Goal: Feedback & Contribution: Leave review/rating

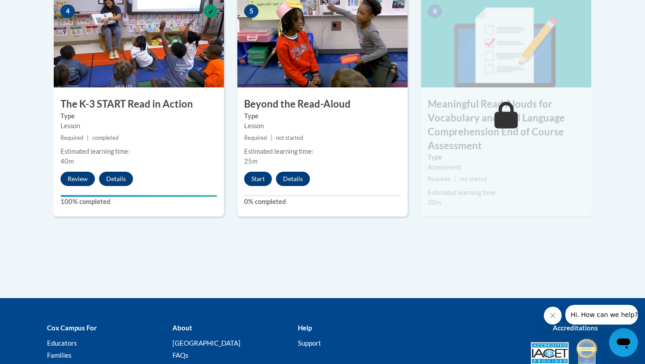
scroll to position [577, 0]
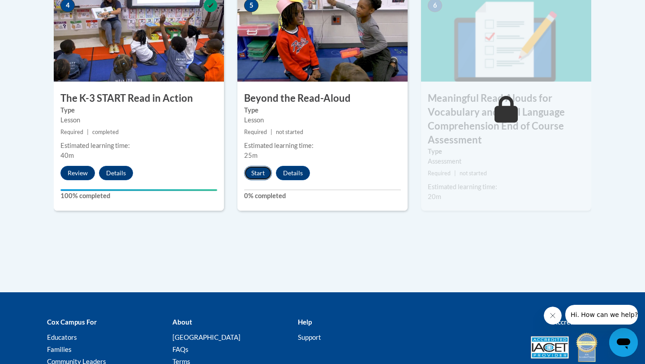
click at [257, 178] on button "Start" at bounding box center [258, 173] width 28 height 14
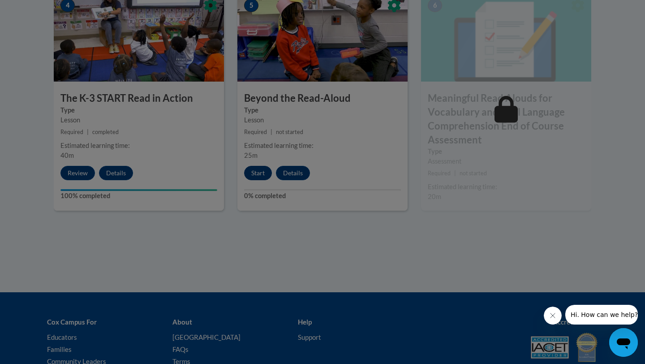
scroll to position [606, 0]
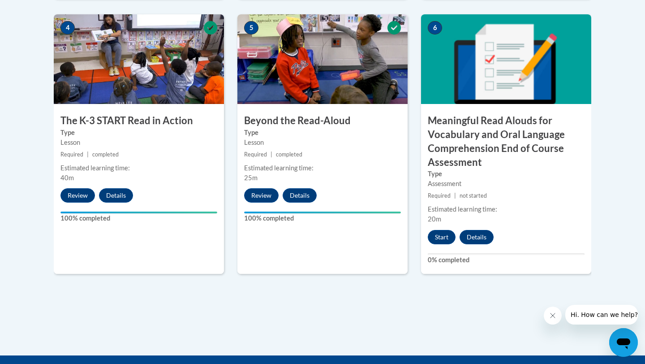
scroll to position [556, 0]
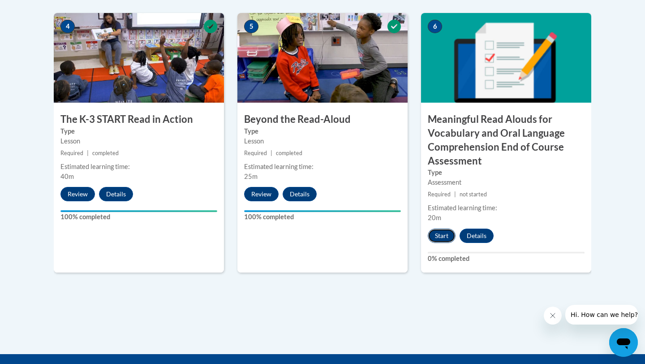
click at [439, 237] on button "Start" at bounding box center [442, 236] width 28 height 14
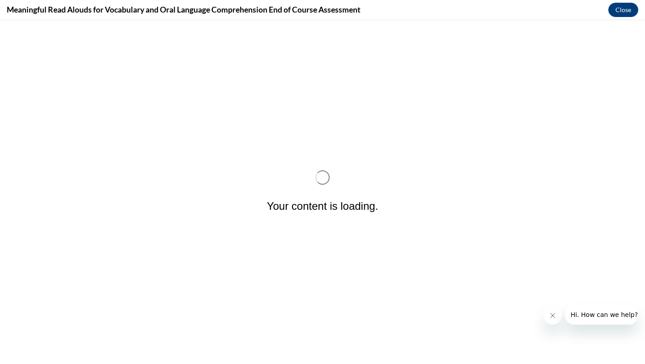
scroll to position [0, 0]
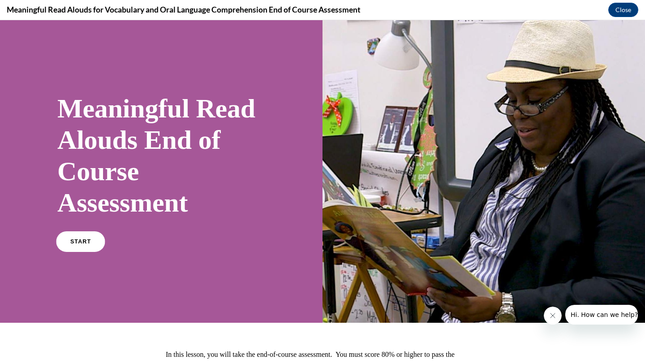
click at [84, 239] on span "START" at bounding box center [80, 241] width 21 height 7
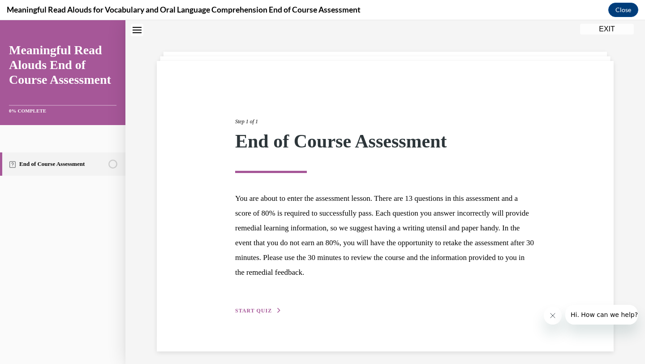
scroll to position [33, 0]
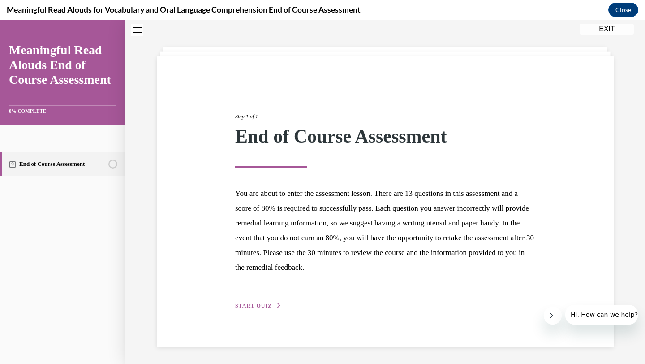
click at [272, 304] on button "START QUIZ" at bounding box center [258, 306] width 47 height 8
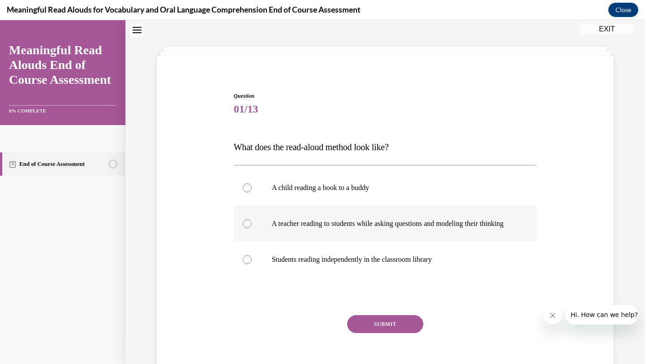
click at [370, 221] on p "A teacher reading to students while asking questions and modeling their thinking" at bounding box center [393, 223] width 243 height 9
click at [252, 221] on input "A teacher reading to students while asking questions and modeling their thinking" at bounding box center [247, 223] width 9 height 9
radio input "true"
click at [369, 333] on button "SUBMIT" at bounding box center [385, 324] width 76 height 18
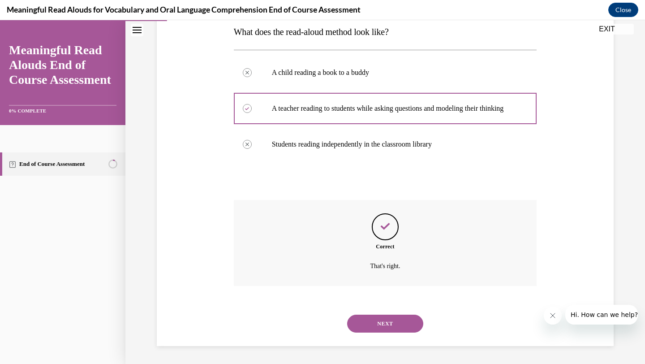
scroll to position [157, 0]
click at [386, 315] on button "NEXT" at bounding box center [385, 324] width 76 height 18
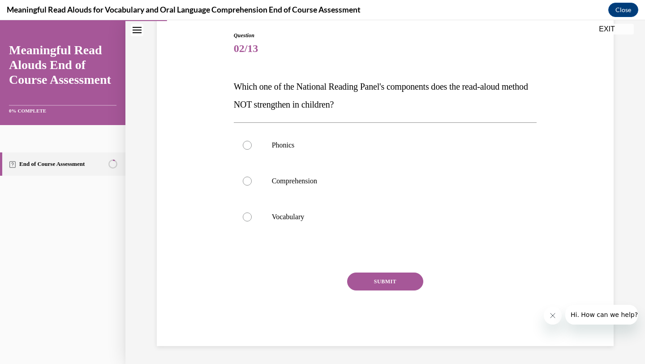
scroll to position [93, 0]
click at [382, 158] on label "Phonics" at bounding box center [385, 145] width 303 height 36
click at [252, 150] on input "Phonics" at bounding box center [247, 145] width 9 height 9
radio input "true"
click at [392, 295] on div "SUBMIT" at bounding box center [385, 294] width 303 height 45
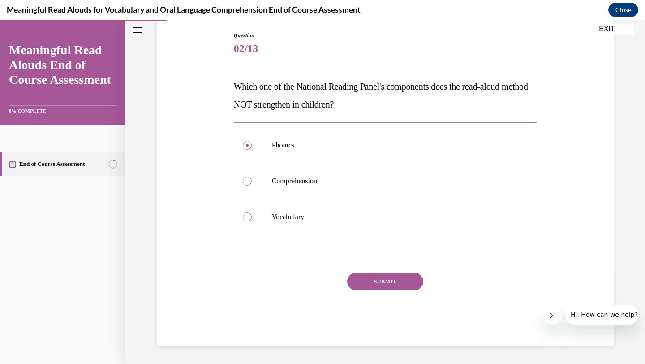
click at [393, 284] on button "SUBMIT" at bounding box center [385, 281] width 76 height 18
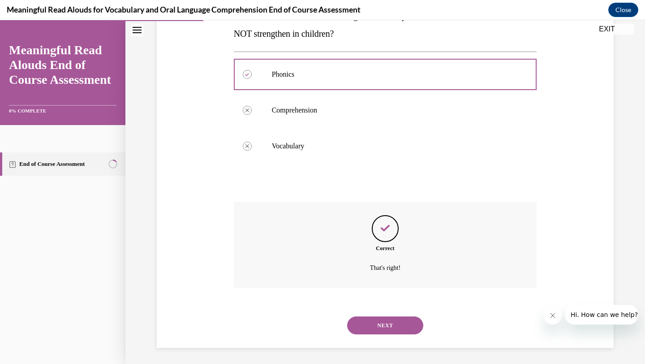
scroll to position [166, 0]
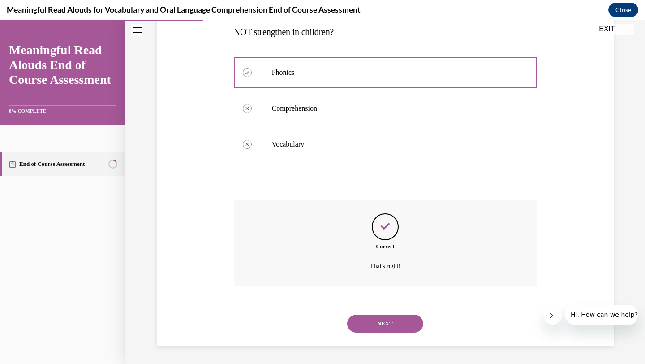
click at [393, 317] on button "NEXT" at bounding box center [385, 324] width 76 height 18
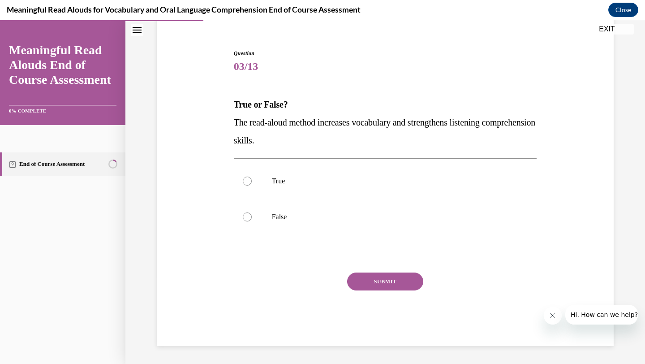
scroll to position [75, 0]
click at [371, 176] on label "True" at bounding box center [385, 181] width 303 height 36
click at [252, 177] on input "True" at bounding box center [247, 181] width 9 height 9
radio input "true"
click at [381, 283] on button "SUBMIT" at bounding box center [385, 281] width 76 height 18
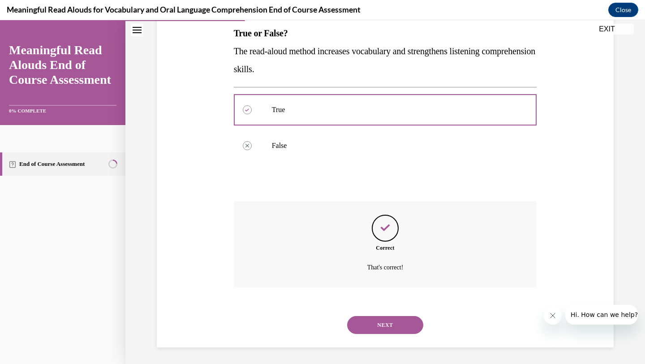
scroll to position [148, 0]
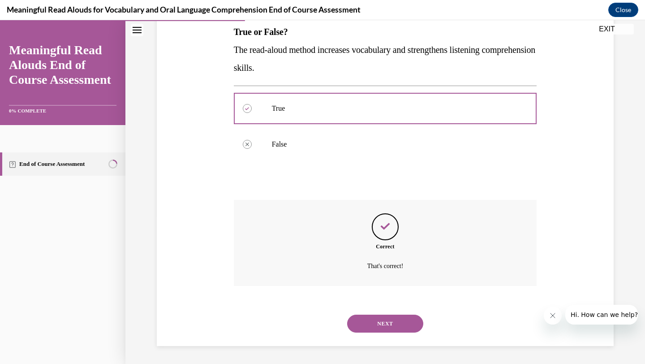
click at [379, 328] on button "NEXT" at bounding box center [385, 324] width 76 height 18
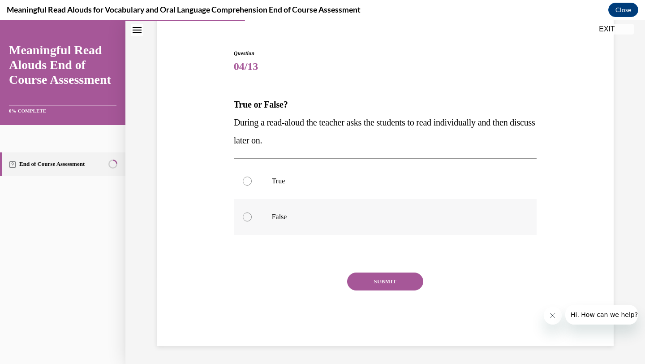
click at [373, 229] on label "False" at bounding box center [385, 217] width 303 height 36
click at [252, 221] on input "False" at bounding box center [247, 216] width 9 height 9
radio input "true"
click at [379, 280] on button "SUBMIT" at bounding box center [385, 281] width 76 height 18
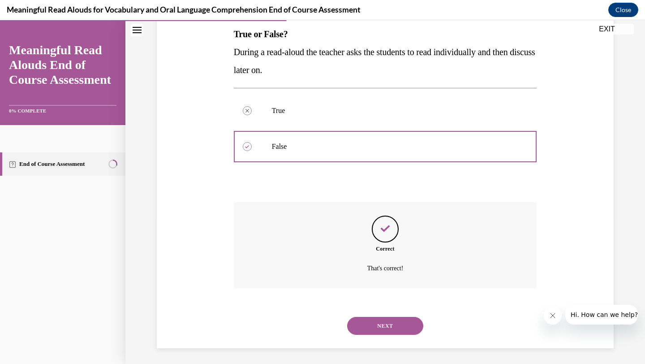
scroll to position [148, 0]
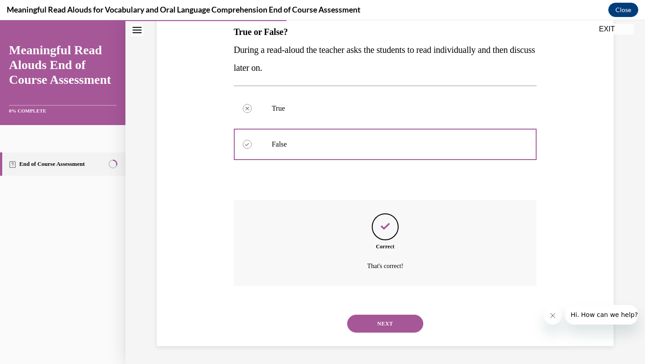
click at [380, 323] on button "NEXT" at bounding box center [385, 324] width 76 height 18
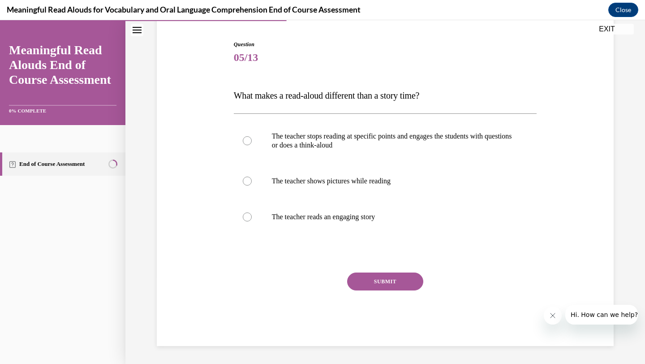
scroll to position [84, 0]
click at [384, 152] on label "The teacher stops reading at specific points and engages the students with ques…" at bounding box center [385, 140] width 303 height 45
click at [252, 145] on input "The teacher stops reading at specific points and engages the students with ques…" at bounding box center [247, 140] width 9 height 9
radio input "true"
click at [382, 281] on button "SUBMIT" at bounding box center [385, 281] width 76 height 18
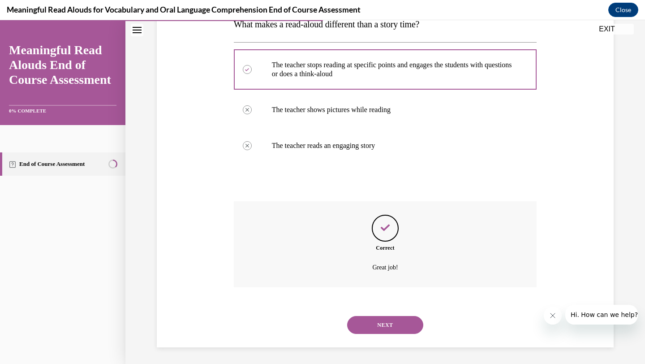
scroll to position [157, 0]
click at [383, 323] on button "NEXT" at bounding box center [385, 324] width 76 height 18
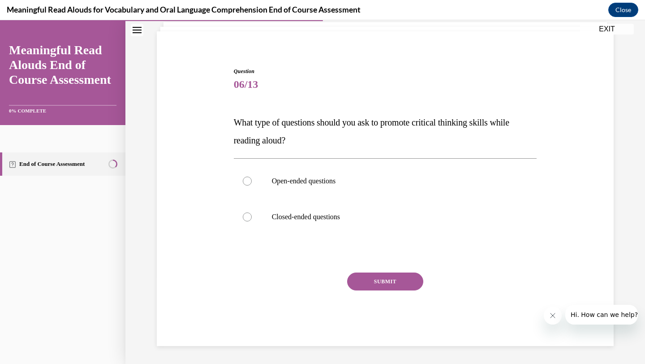
scroll to position [57, 0]
click at [385, 188] on label "Open-ended questions" at bounding box center [385, 181] width 303 height 36
click at [252, 186] on input "Open-ended questions" at bounding box center [247, 181] width 9 height 9
radio input "true"
click at [385, 275] on button "SUBMIT" at bounding box center [385, 281] width 76 height 18
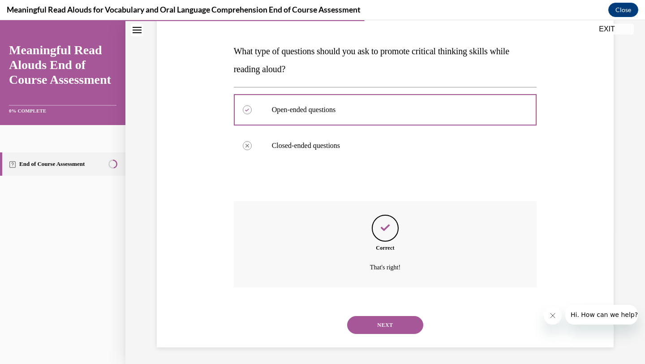
scroll to position [130, 0]
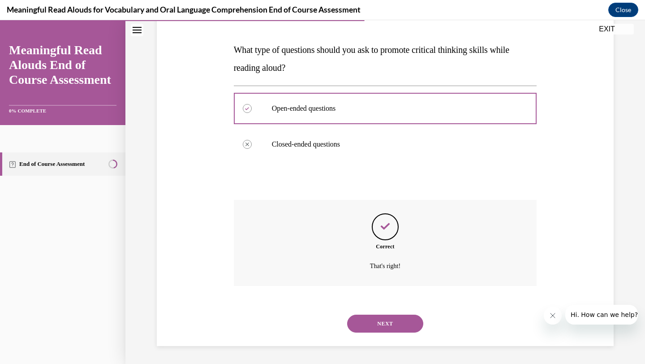
click at [387, 321] on button "NEXT" at bounding box center [385, 324] width 76 height 18
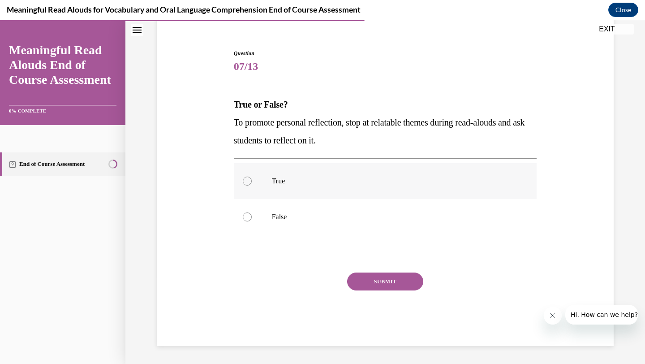
click at [419, 188] on label "True" at bounding box center [385, 181] width 303 height 36
click at [252, 186] on input "True" at bounding box center [247, 181] width 9 height 9
radio input "true"
click at [402, 280] on button "SUBMIT" at bounding box center [385, 281] width 76 height 18
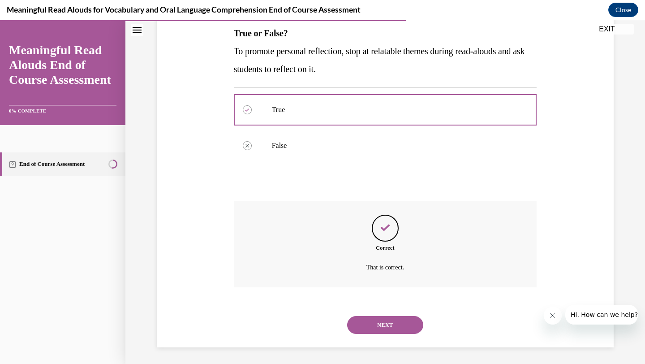
scroll to position [148, 0]
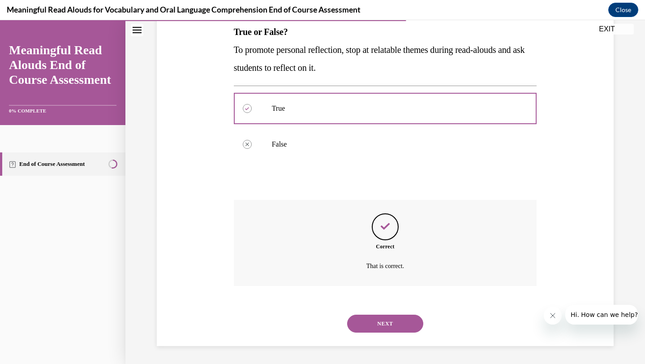
click at [397, 322] on button "NEXT" at bounding box center [385, 324] width 76 height 18
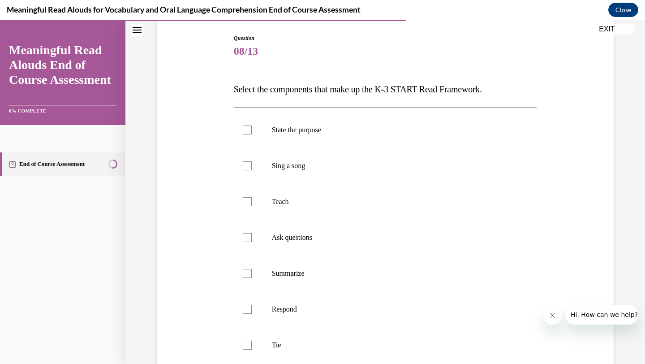
scroll to position [95, 0]
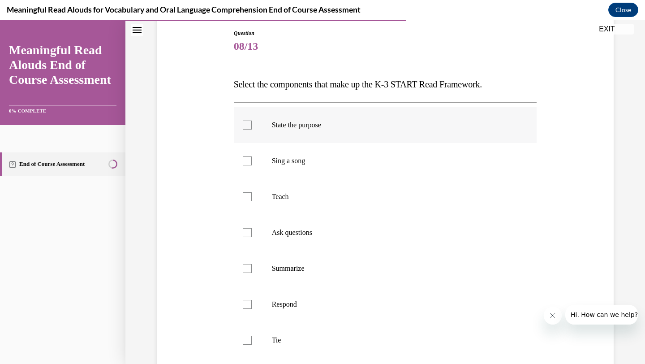
click at [409, 124] on p "State the purpose" at bounding box center [393, 125] width 243 height 9
click at [252, 124] on input "State the purpose" at bounding box center [247, 125] width 9 height 9
checkbox input "true"
click at [405, 200] on p "Teach" at bounding box center [393, 196] width 243 height 9
click at [252, 200] on input "Teach" at bounding box center [247, 196] width 9 height 9
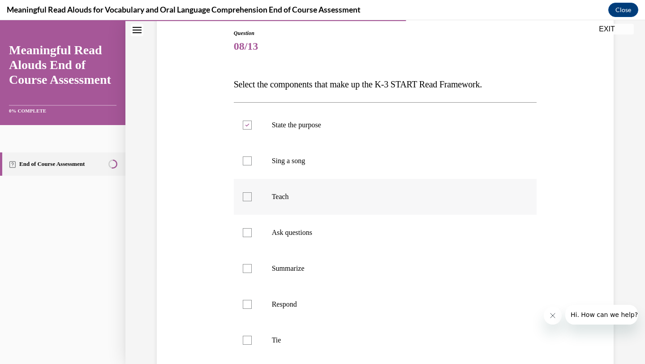
checkbox input "true"
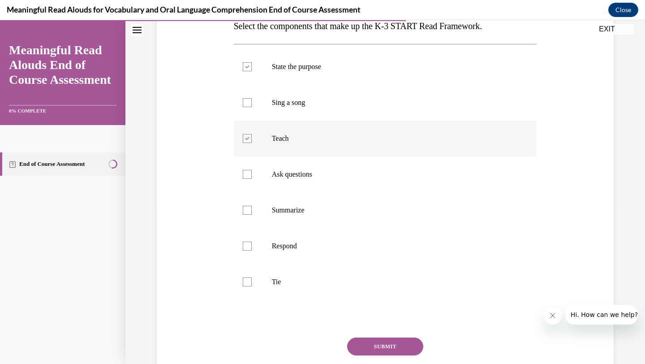
scroll to position [157, 0]
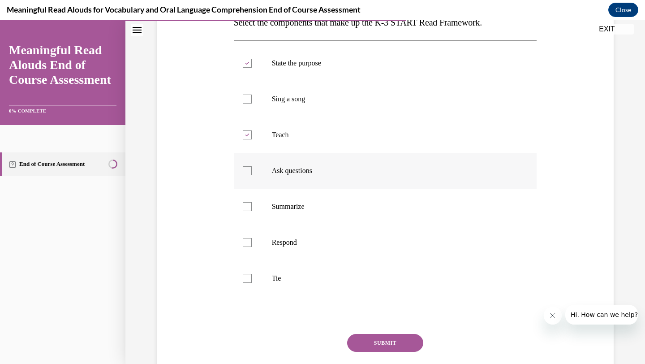
click at [402, 171] on p "Ask questions" at bounding box center [393, 170] width 243 height 9
click at [252, 171] on input "Ask questions" at bounding box center [247, 170] width 9 height 9
checkbox input "true"
click at [397, 242] on p "Respond" at bounding box center [393, 242] width 243 height 9
click at [252, 242] on input "Respond" at bounding box center [247, 242] width 9 height 9
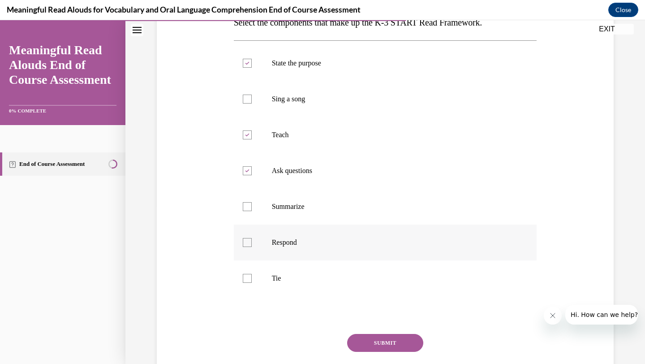
checkbox input "true"
click at [398, 269] on label "Tie" at bounding box center [385, 278] width 303 height 36
click at [252, 274] on input "Tie" at bounding box center [247, 278] width 9 height 9
checkbox input "true"
click at [397, 346] on button "SUBMIT" at bounding box center [385, 343] width 76 height 18
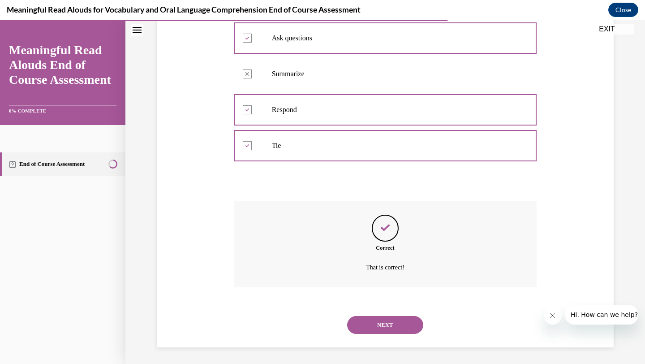
scroll to position [291, 0]
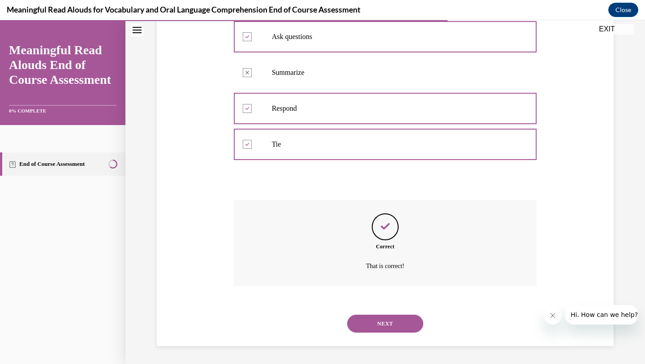
click at [394, 325] on button "NEXT" at bounding box center [385, 324] width 76 height 18
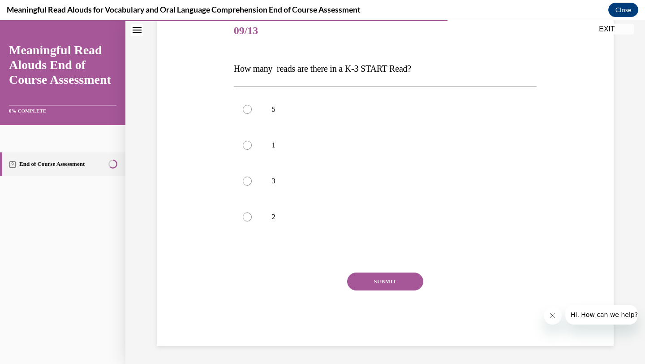
scroll to position [99, 0]
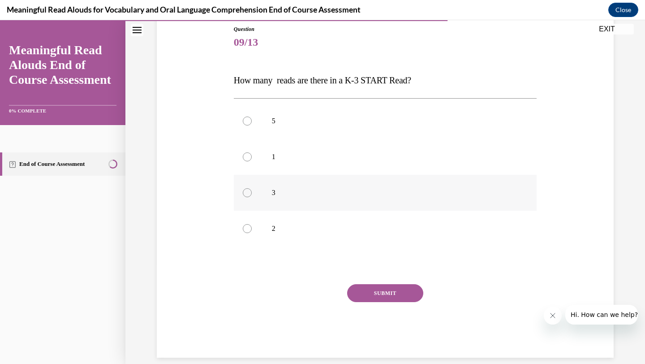
click at [397, 184] on label "3" at bounding box center [385, 193] width 303 height 36
click at [252, 188] on input "3" at bounding box center [247, 192] width 9 height 9
radio input "true"
click at [397, 290] on button "SUBMIT" at bounding box center [385, 293] width 76 height 18
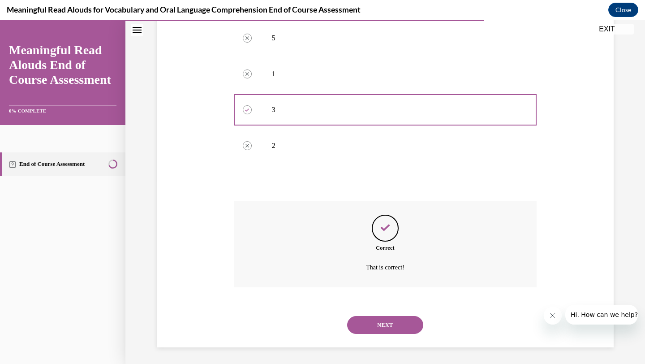
scroll to position [184, 0]
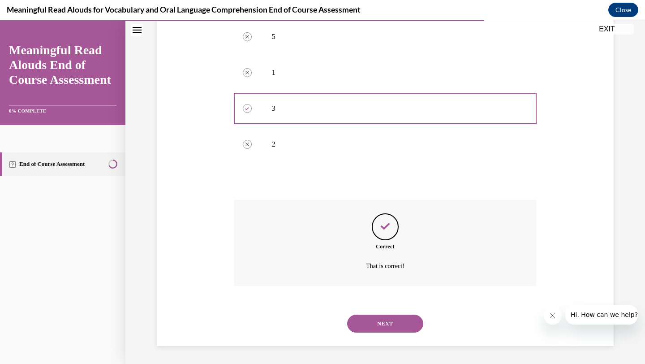
click at [402, 319] on button "NEXT" at bounding box center [385, 324] width 76 height 18
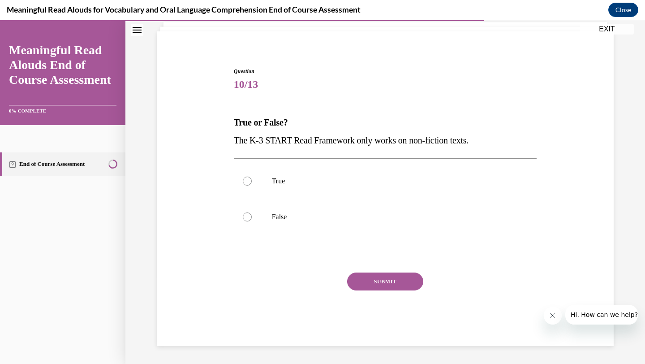
scroll to position [57, 0]
click at [403, 207] on label "False" at bounding box center [385, 217] width 303 height 36
click at [252, 212] on input "False" at bounding box center [247, 216] width 9 height 9
radio input "true"
click at [396, 282] on button "SUBMIT" at bounding box center [385, 281] width 76 height 18
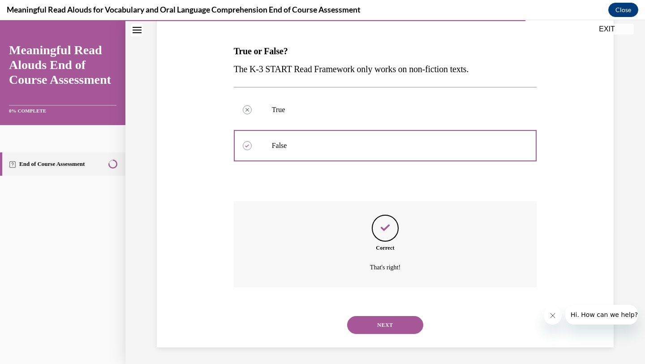
scroll to position [130, 0]
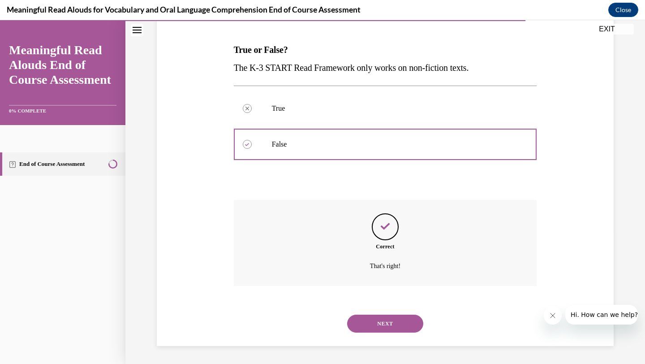
click at [392, 324] on button "NEXT" at bounding box center [385, 324] width 76 height 18
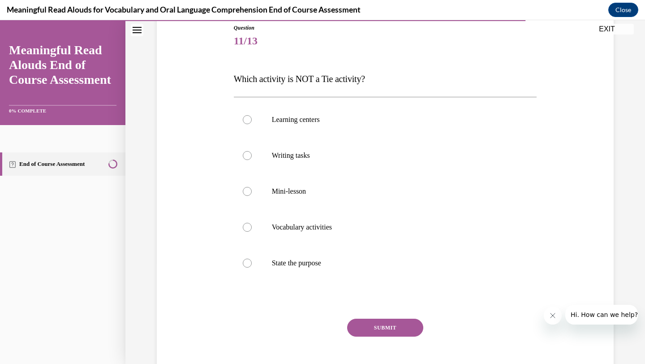
scroll to position [101, 0]
click at [402, 262] on p "State the purpose" at bounding box center [393, 262] width 243 height 9
click at [252, 262] on input "State the purpose" at bounding box center [247, 262] width 9 height 9
radio input "true"
click at [396, 325] on button "SUBMIT" at bounding box center [385, 327] width 76 height 18
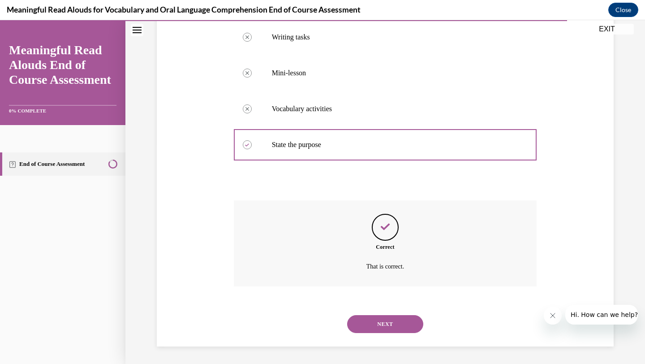
scroll to position [220, 0]
click at [396, 325] on button "NEXT" at bounding box center [385, 324] width 76 height 18
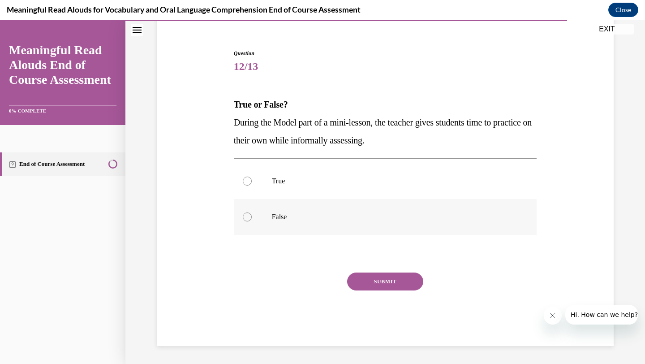
click at [412, 215] on p "False" at bounding box center [393, 216] width 243 height 9
click at [252, 215] on input "False" at bounding box center [247, 216] width 9 height 9
radio input "true"
click at [408, 191] on label "True" at bounding box center [385, 181] width 303 height 36
click at [252, 186] on input "True" at bounding box center [247, 181] width 9 height 9
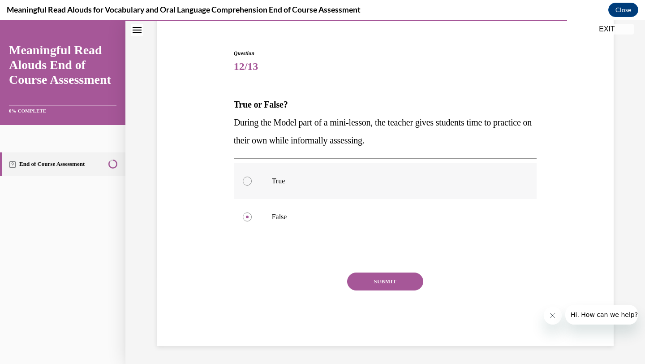
radio input "true"
click at [401, 281] on button "SUBMIT" at bounding box center [385, 281] width 76 height 18
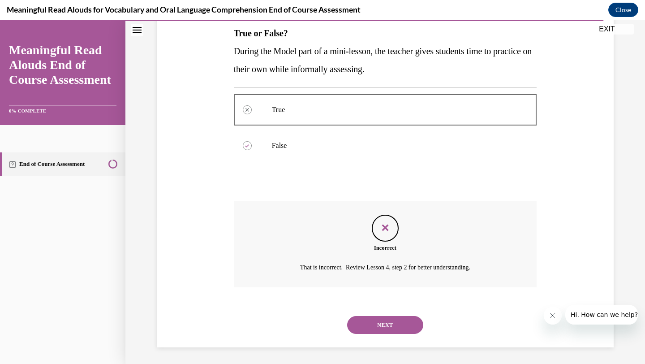
scroll to position [148, 0]
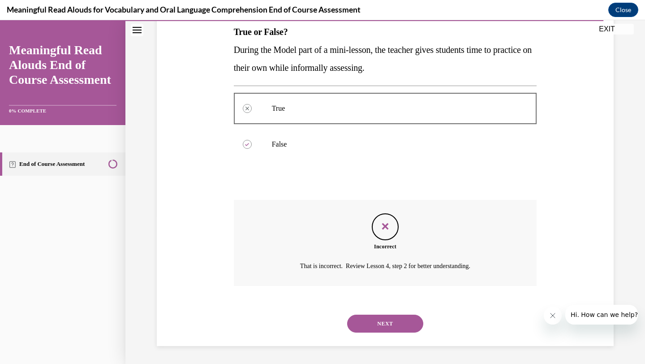
click at [399, 321] on button "NEXT" at bounding box center [385, 324] width 76 height 18
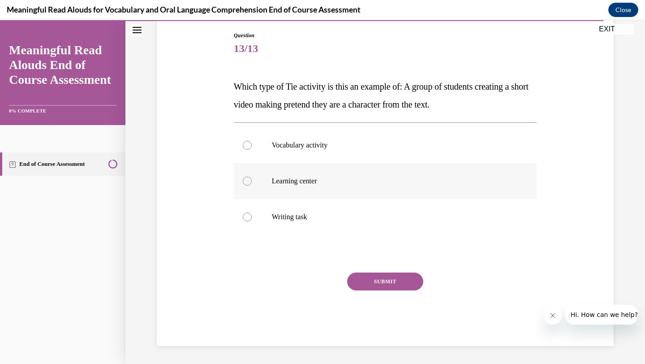
click at [428, 175] on label "Learning center" at bounding box center [385, 181] width 303 height 36
click at [252, 177] on input "Learning center" at bounding box center [247, 181] width 9 height 9
radio input "true"
click at [415, 275] on button "SUBMIT" at bounding box center [385, 281] width 76 height 18
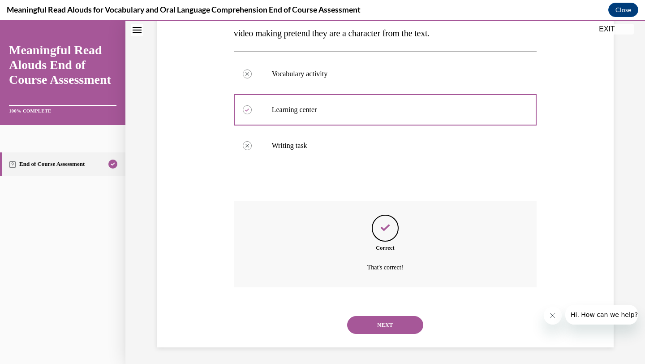
scroll to position [166, 0]
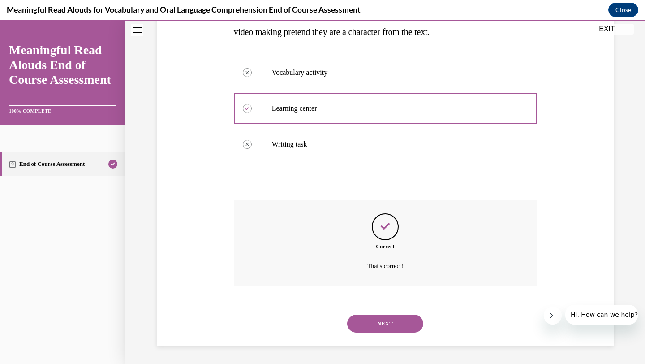
click at [402, 317] on button "NEXT" at bounding box center [385, 324] width 76 height 18
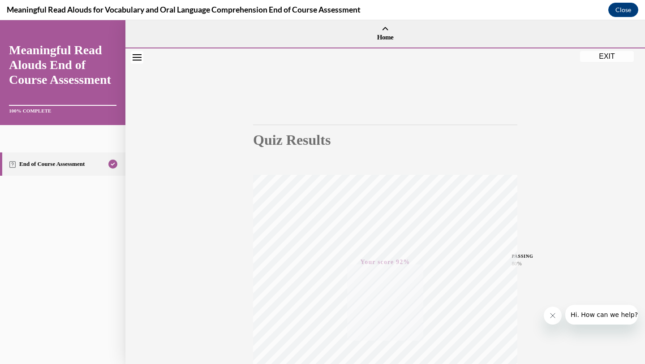
scroll to position [116, 0]
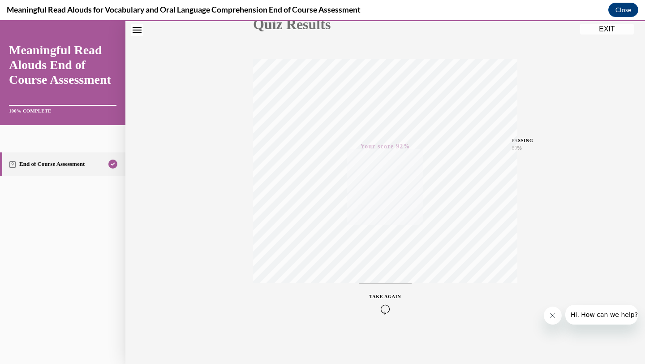
click at [611, 30] on button "EXIT" at bounding box center [607, 29] width 54 height 11
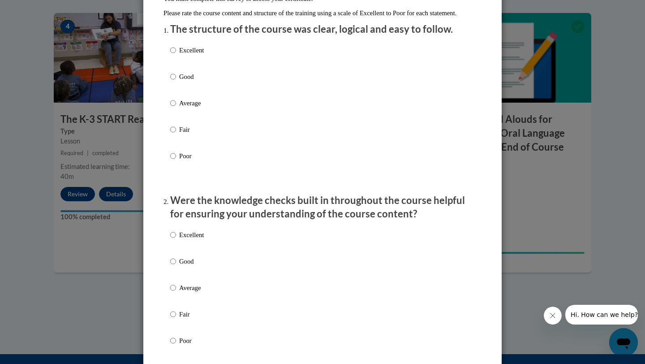
scroll to position [112, 0]
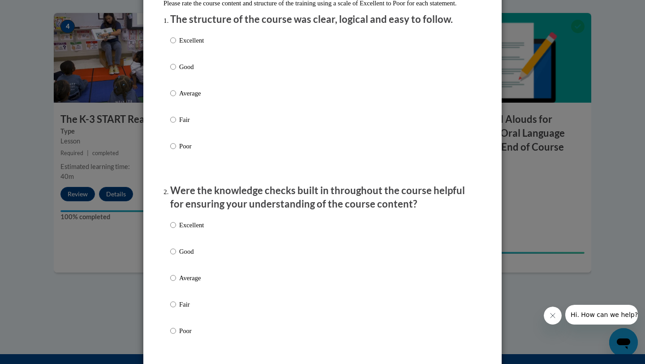
click at [246, 47] on div "Excellent Good Average Fair Poor" at bounding box center [322, 104] width 305 height 146
click at [192, 45] on p "Excellent" at bounding box center [191, 40] width 25 height 10
click at [176, 45] on input "Excellent" at bounding box center [173, 40] width 6 height 10
radio input "true"
click at [186, 230] on p "Excellent" at bounding box center [191, 225] width 25 height 10
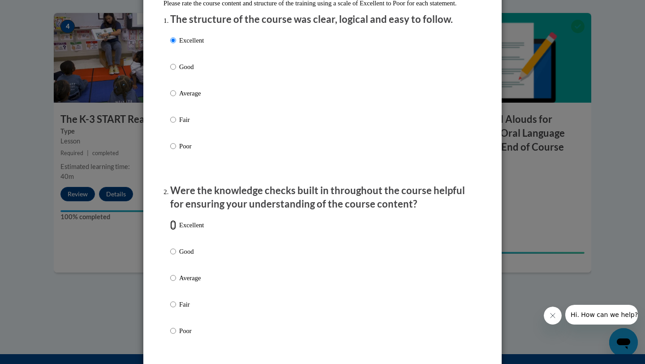
click at [176, 230] on input "Excellent" at bounding box center [173, 225] width 6 height 10
radio input "true"
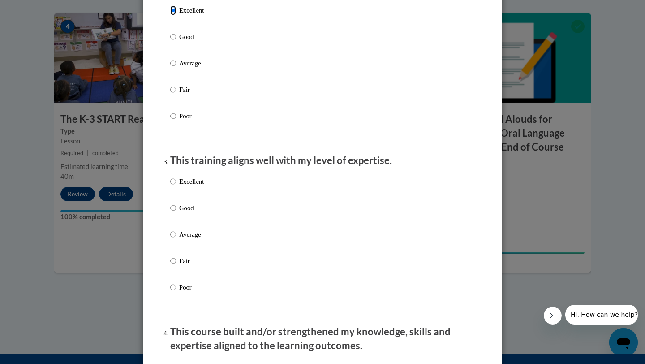
scroll to position [339, 0]
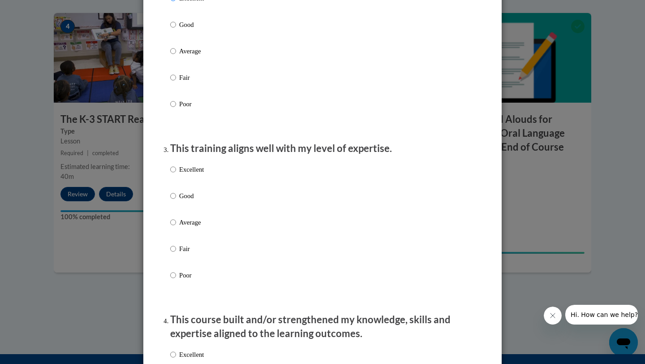
click at [189, 168] on li "This training aligns well with my level of expertise. Excellent Good Average Fa…" at bounding box center [322, 224] width 305 height 164
click at [189, 174] on p "Excellent" at bounding box center [191, 169] width 25 height 10
click at [176, 174] on input "Excellent" at bounding box center [173, 169] width 6 height 10
radio input "true"
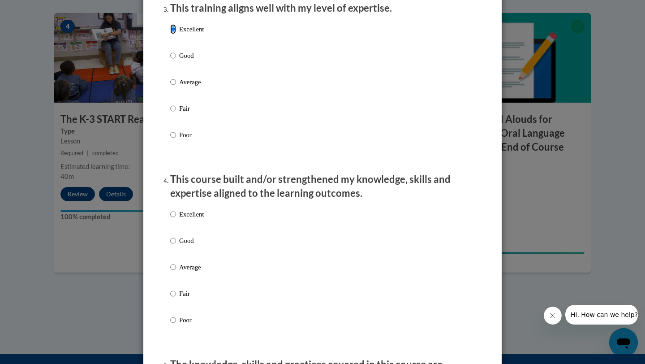
scroll to position [518, 0]
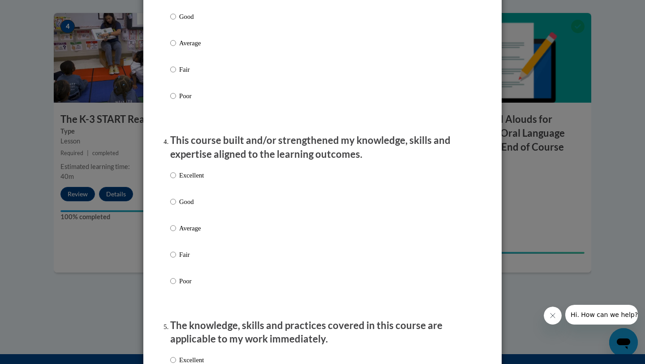
click at [189, 175] on div "Excellent Good Average Fair Poor" at bounding box center [187, 235] width 34 height 139
click at [189, 180] on p "Excellent" at bounding box center [191, 175] width 25 height 10
click at [176, 180] on input "Excellent" at bounding box center [173, 175] width 6 height 10
radio input "true"
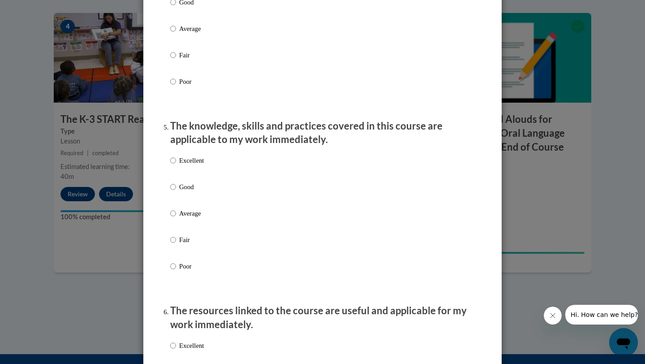
click at [189, 165] on p "Excellent" at bounding box center [191, 160] width 25 height 10
click at [176, 165] on input "Excellent" at bounding box center [173, 160] width 6 height 10
radio input "true"
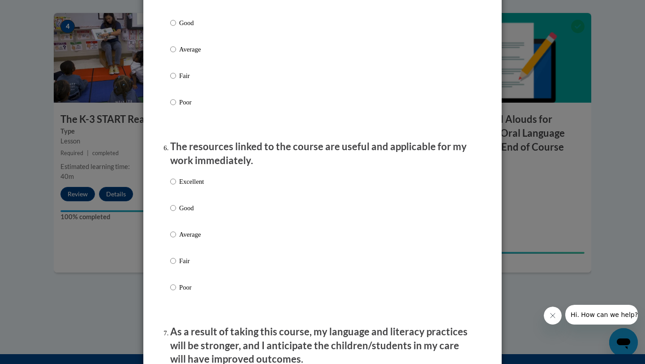
click at [191, 186] on p "Excellent" at bounding box center [191, 182] width 25 height 10
click at [176, 186] on input "Excellent" at bounding box center [173, 182] width 6 height 10
radio input "true"
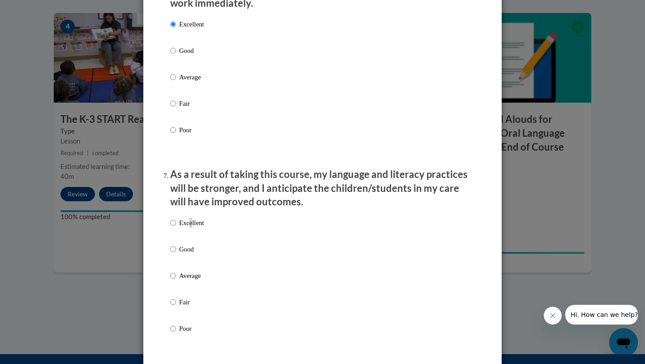
click at [191, 228] on p "Excellent" at bounding box center [191, 223] width 25 height 10
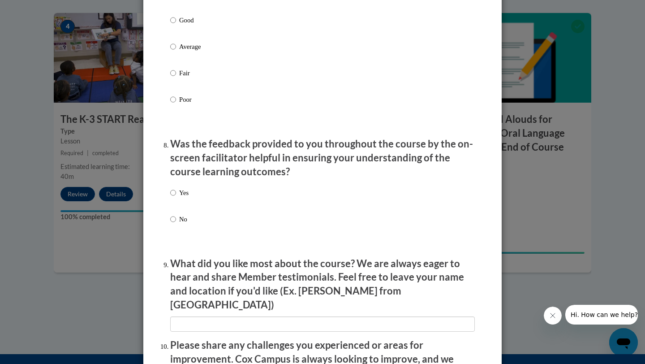
scroll to position [1293, 0]
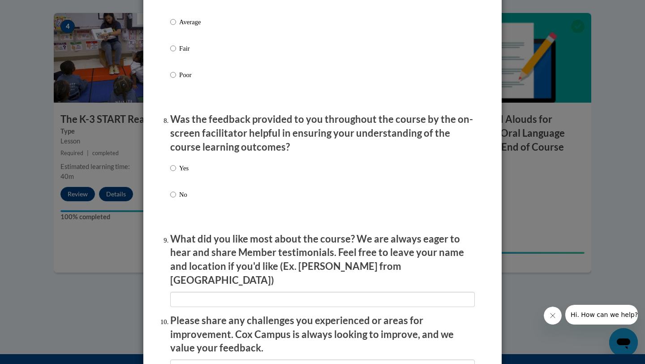
click at [192, 183] on div "Yes No" at bounding box center [322, 192] width 305 height 67
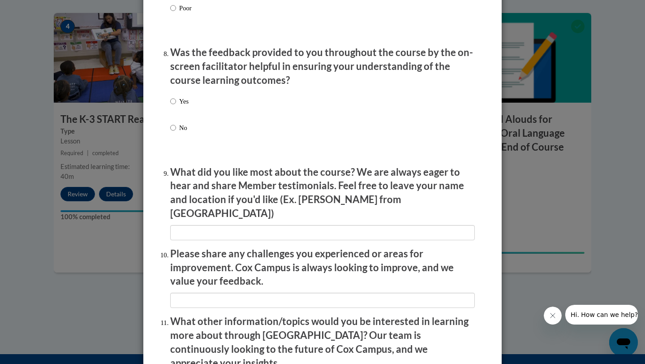
scroll to position [1377, 0]
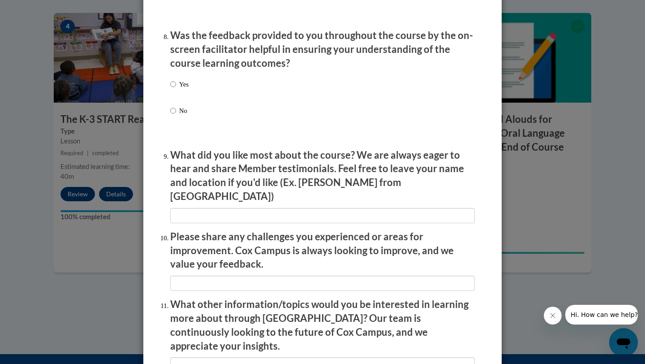
click at [176, 95] on label "Yes" at bounding box center [179, 91] width 18 height 24
click at [176, 89] on input "Yes" at bounding box center [173, 84] width 6 height 10
radio input "true"
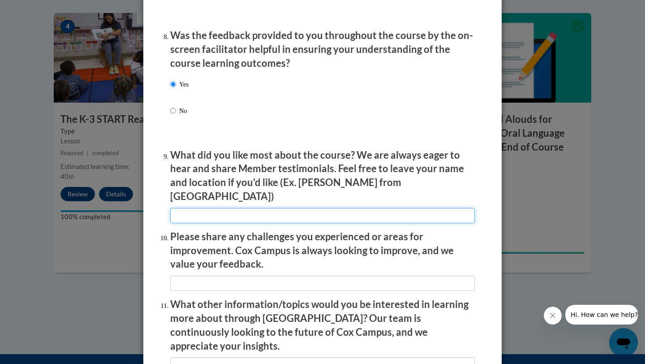
click at [209, 212] on input "textbox" at bounding box center [322, 215] width 305 height 15
type input "pace"
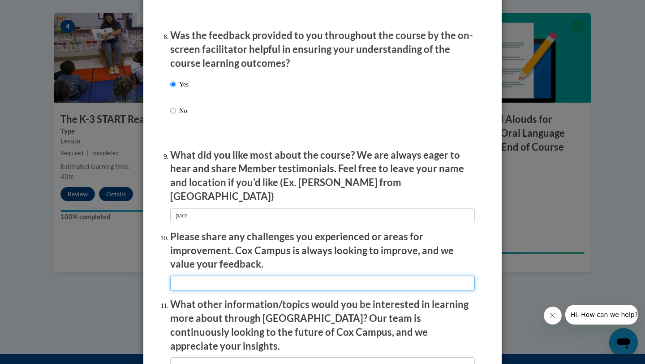
click at [218, 277] on input "textbox" at bounding box center [322, 283] width 305 height 15
type input "none"
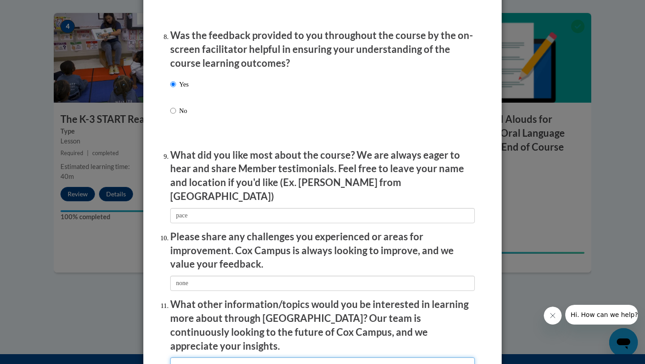
click at [219, 357] on input "textbox" at bounding box center [322, 364] width 305 height 15
type input "None"
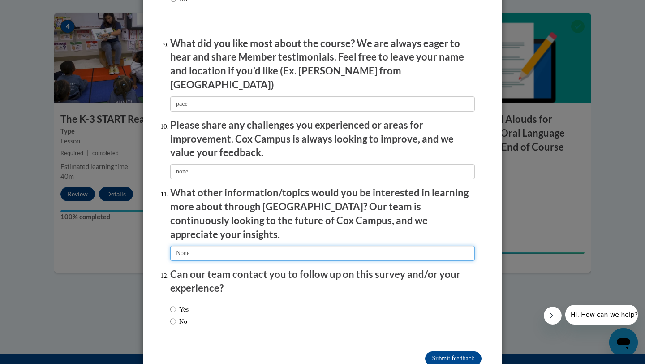
scroll to position [1500, 0]
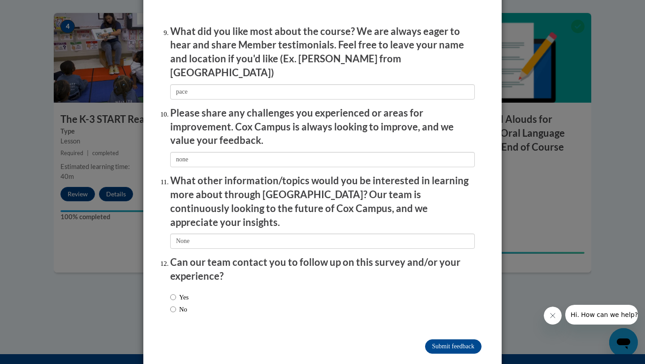
click at [185, 304] on label "No" at bounding box center [178, 309] width 17 height 10
click at [176, 304] on input "No" at bounding box center [173, 309] width 6 height 10
radio input "true"
click at [436, 339] on input "Submit feedback" at bounding box center [453, 346] width 56 height 14
